Goal: Find specific page/section: Find specific page/section

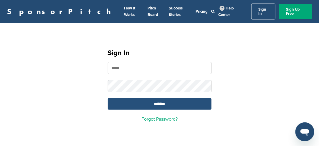
type input "**********"
click at [165, 100] on input "*******" at bounding box center [160, 103] width 104 height 11
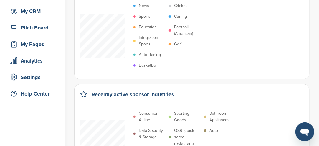
scroll to position [118, 0]
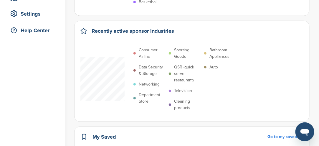
click at [181, 56] on p "Sporting Goods" at bounding box center [187, 53] width 27 height 13
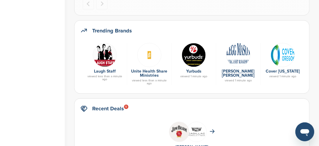
scroll to position [324, 0]
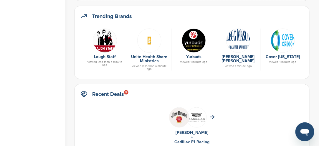
click at [105, 44] on img at bounding box center [105, 41] width 24 height 24
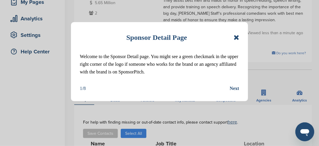
scroll to position [118, 0]
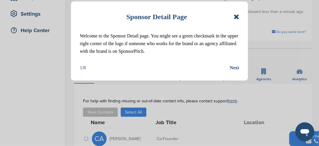
click at [236, 16] on icon at bounding box center [237, 16] width 6 height 7
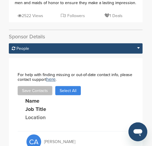
scroll to position [236, 0]
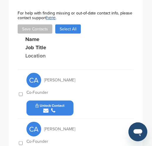
click at [63, 110] on div "submit" at bounding box center [50, 111] width 29 height 6
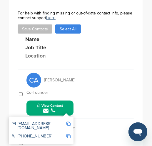
click at [69, 123] on img at bounding box center [69, 124] width 4 height 4
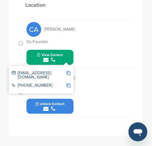
scroll to position [295, 0]
